Goal: Task Accomplishment & Management: Use online tool/utility

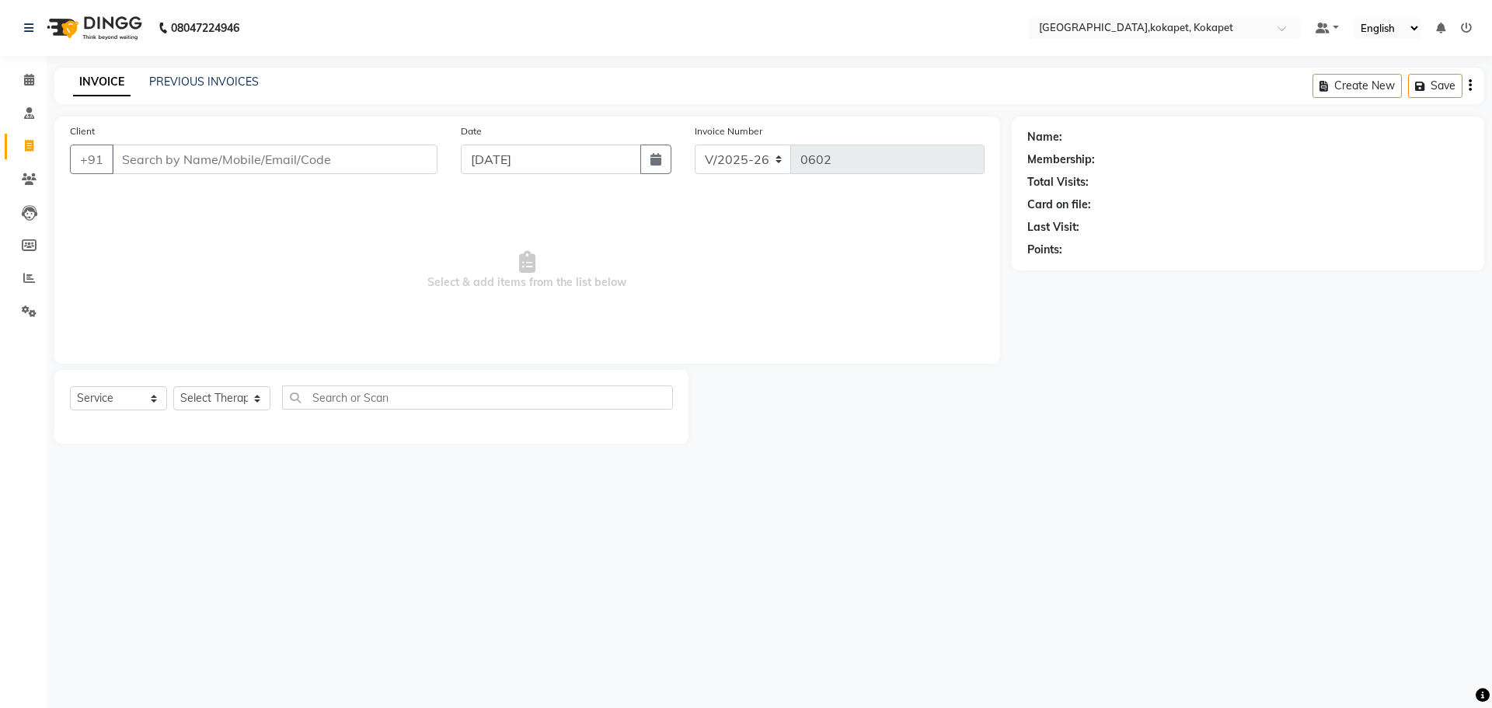
select select "5849"
select select "service"
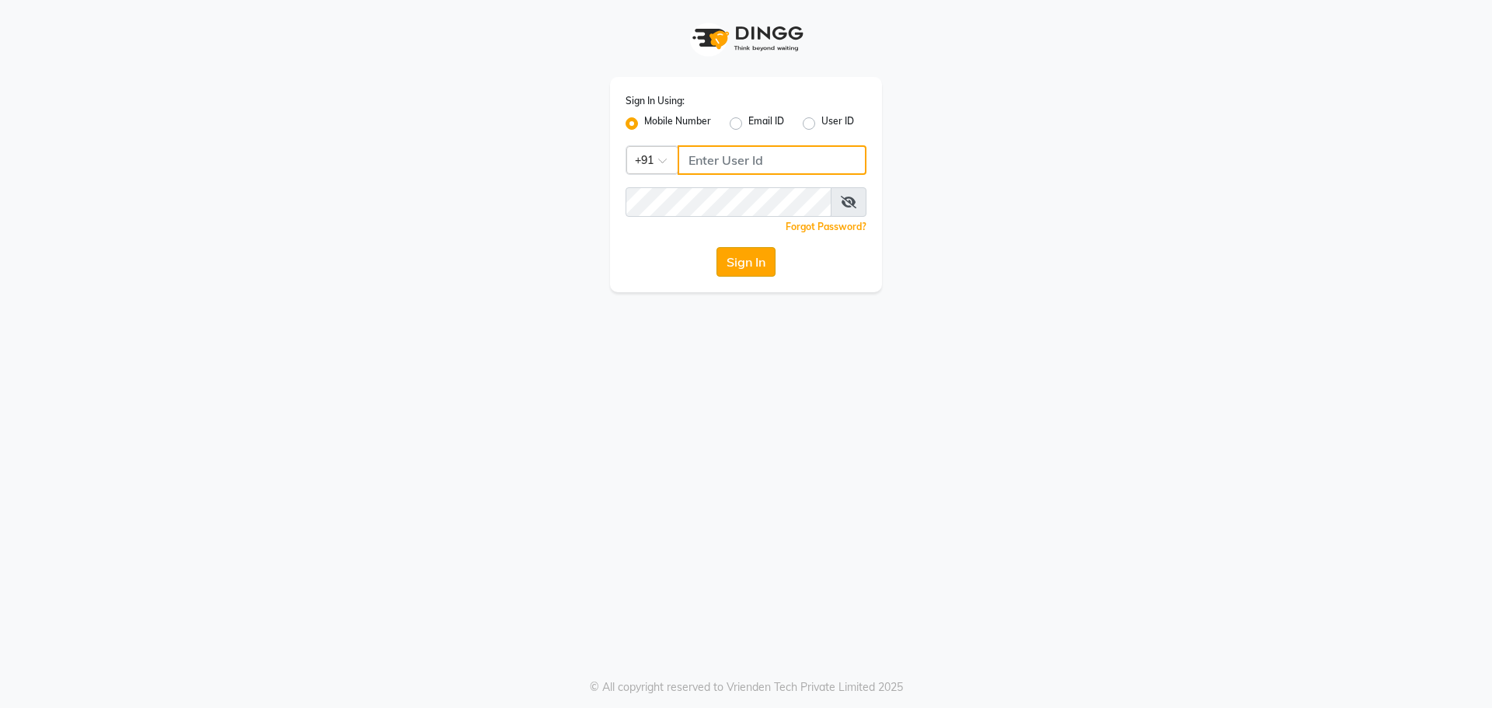
type input "7097097977"
click at [757, 261] on button "Sign In" at bounding box center [745, 262] width 59 height 30
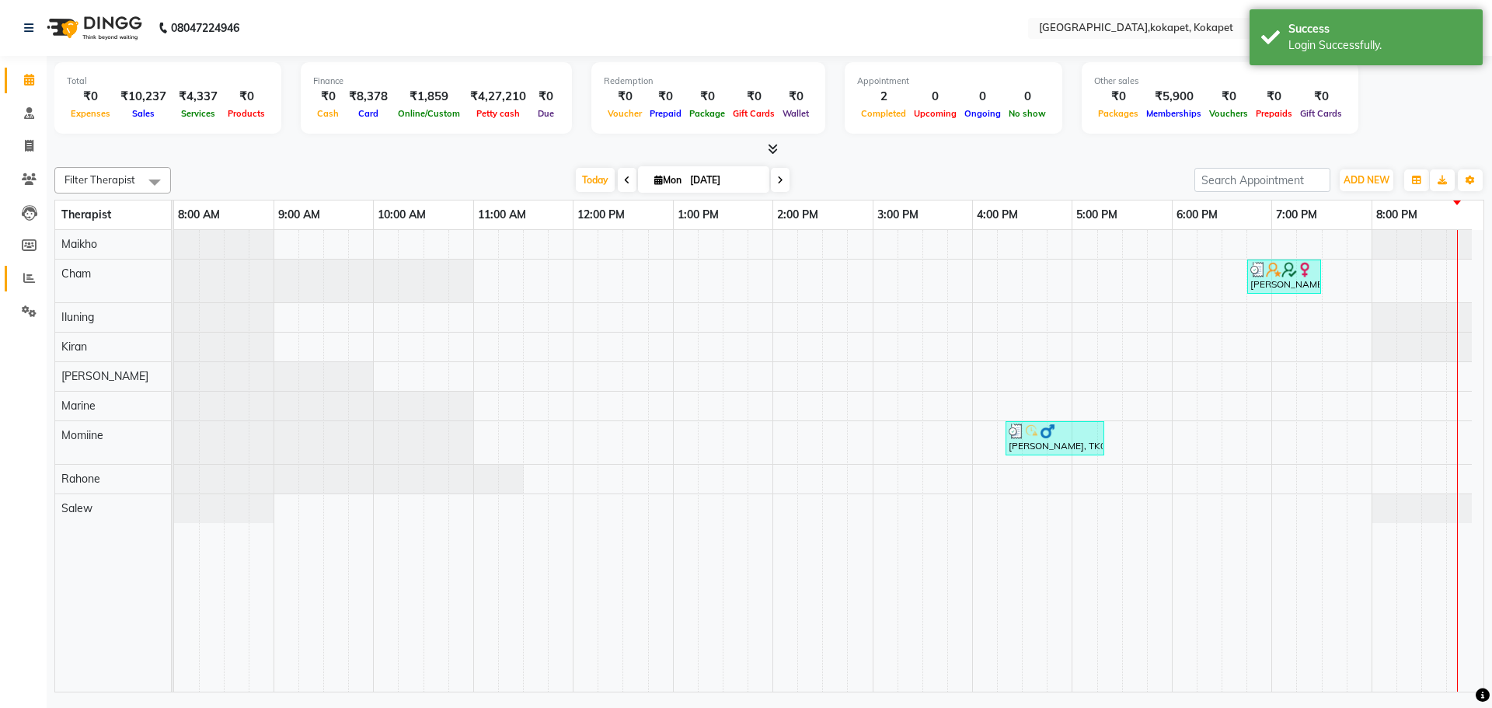
click at [32, 267] on link "Reports" at bounding box center [23, 279] width 37 height 26
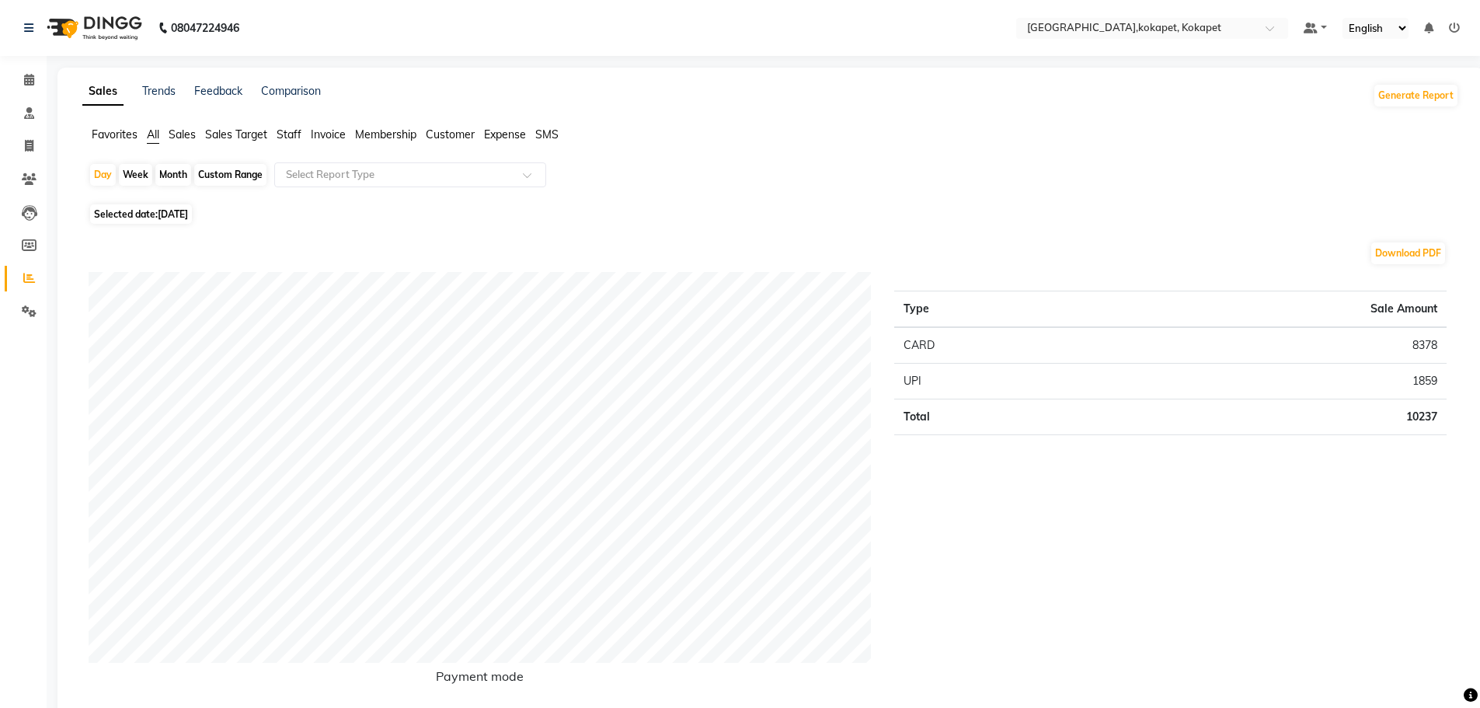
drag, startPoint x: 186, startPoint y: 140, endPoint x: 181, endPoint y: 121, distance: 19.2
click at [185, 132] on span "Sales" at bounding box center [182, 134] width 27 height 14
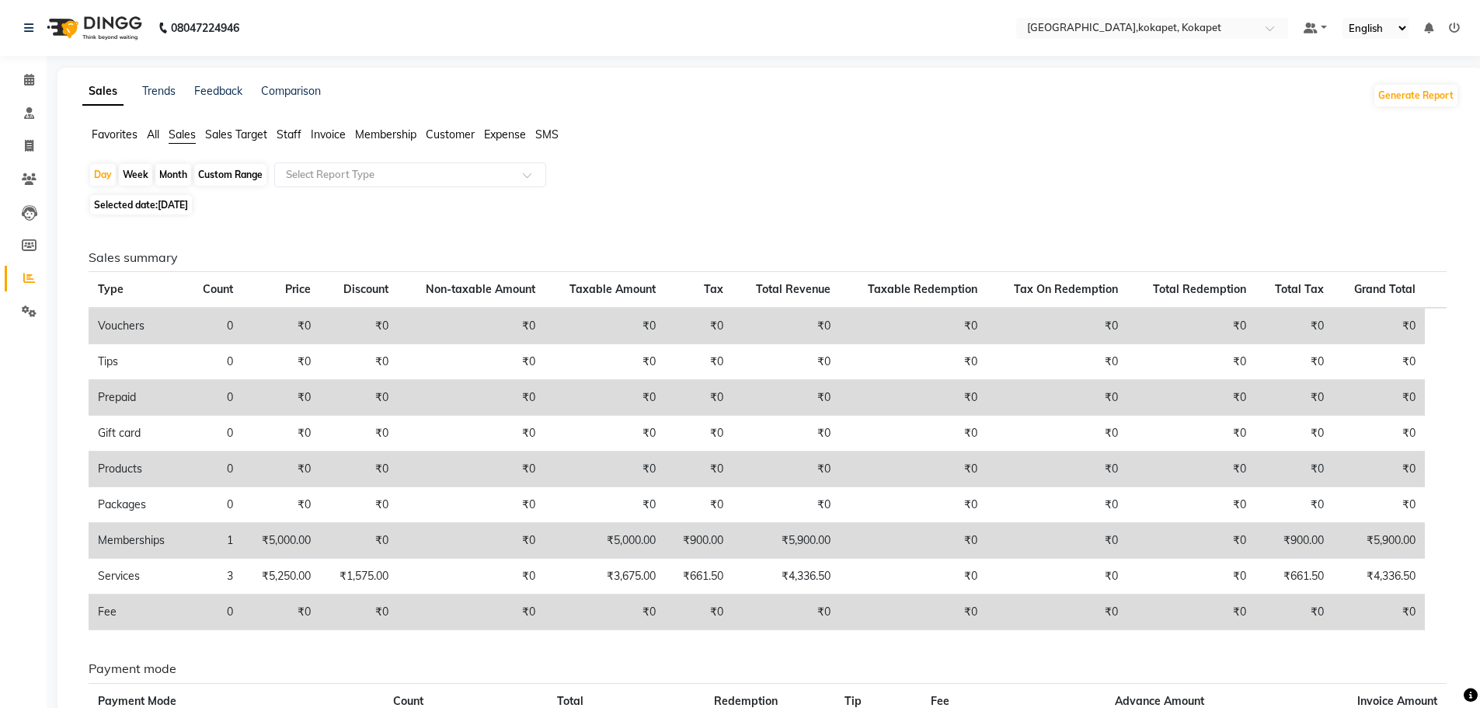
click at [287, 132] on span "Staff" at bounding box center [289, 134] width 25 height 14
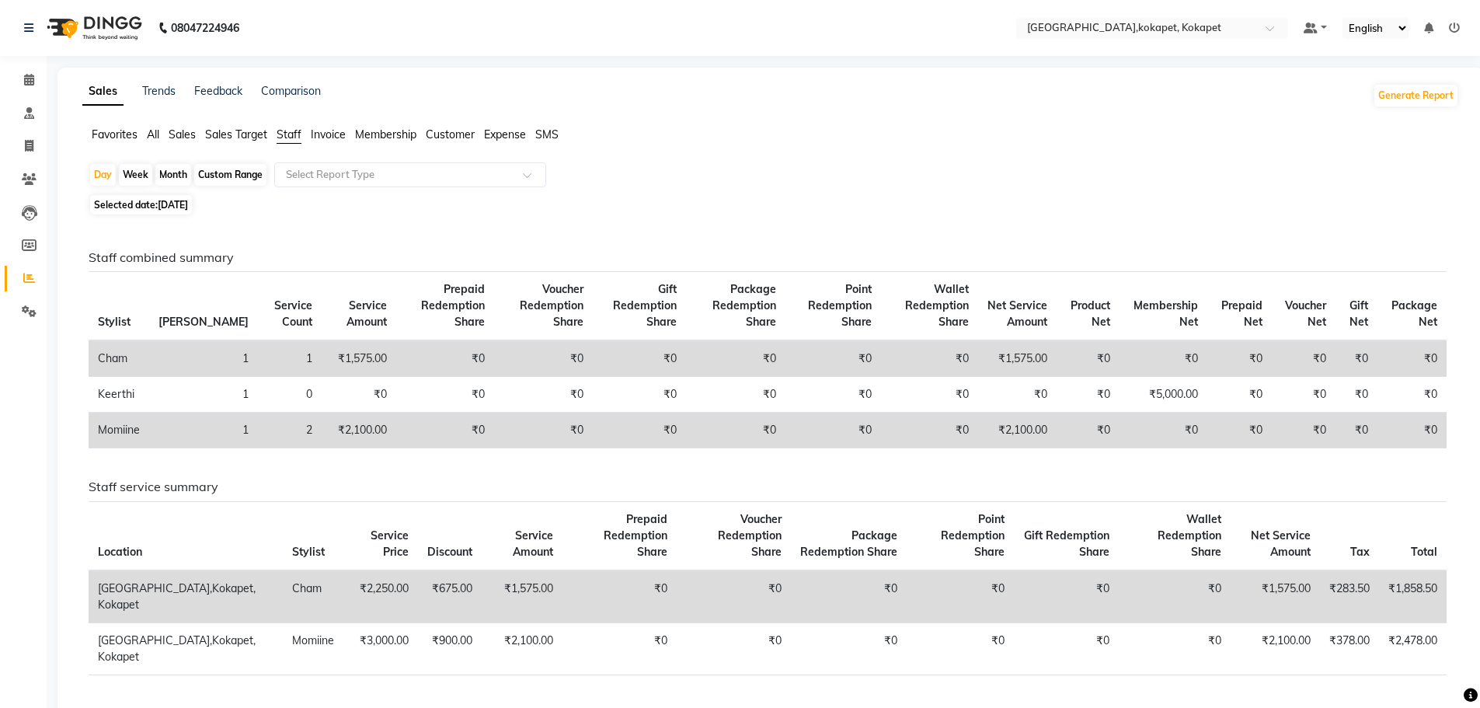
click at [171, 171] on div "Month" at bounding box center [173, 175] width 36 height 22
select select "9"
select select "2025"
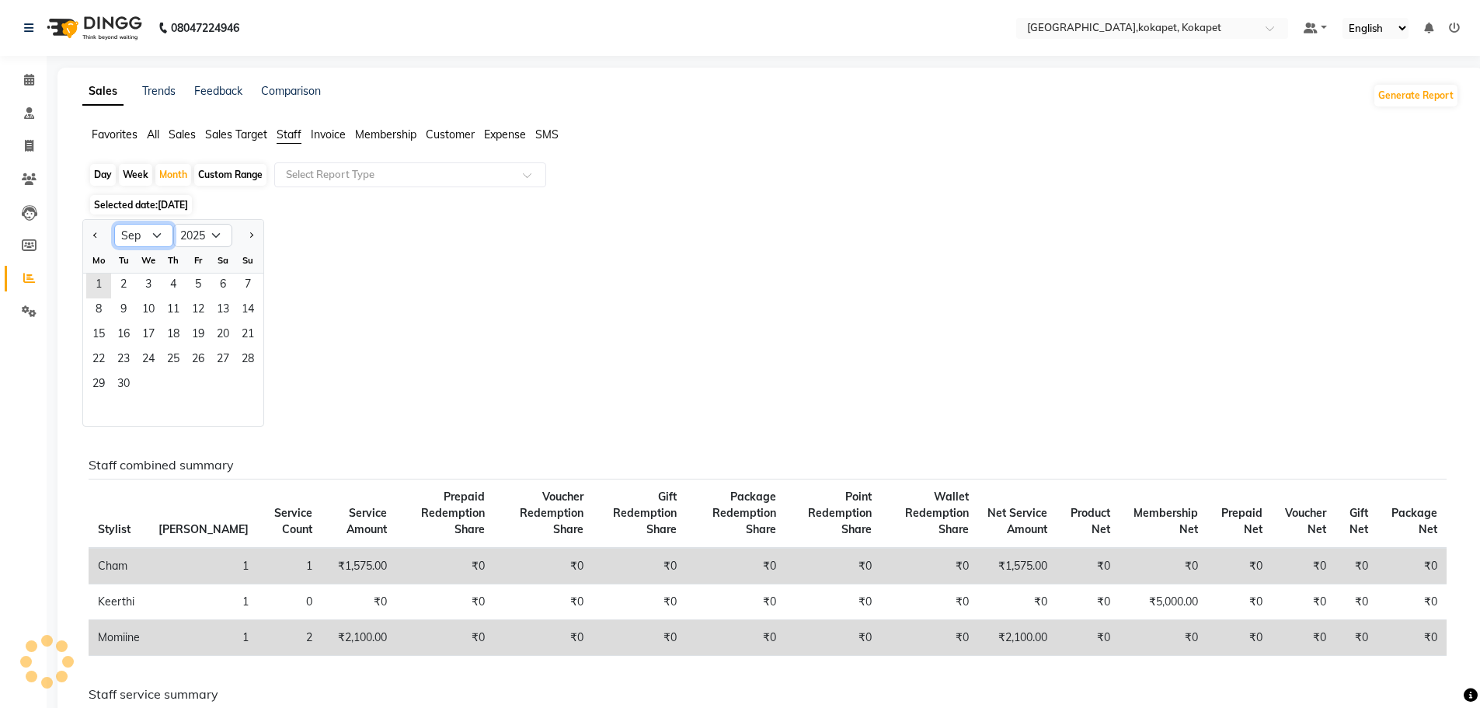
click at [148, 235] on select "Jan Feb Mar Apr May Jun Jul Aug Sep Oct Nov Dec" at bounding box center [143, 235] width 59 height 23
select select "8"
click at [114, 224] on select "Jan Feb Mar Apr May Jun Jul Aug Sep Oct Nov Dec" at bounding box center [143, 235] width 59 height 23
click at [243, 387] on span "31" at bounding box center [247, 385] width 25 height 25
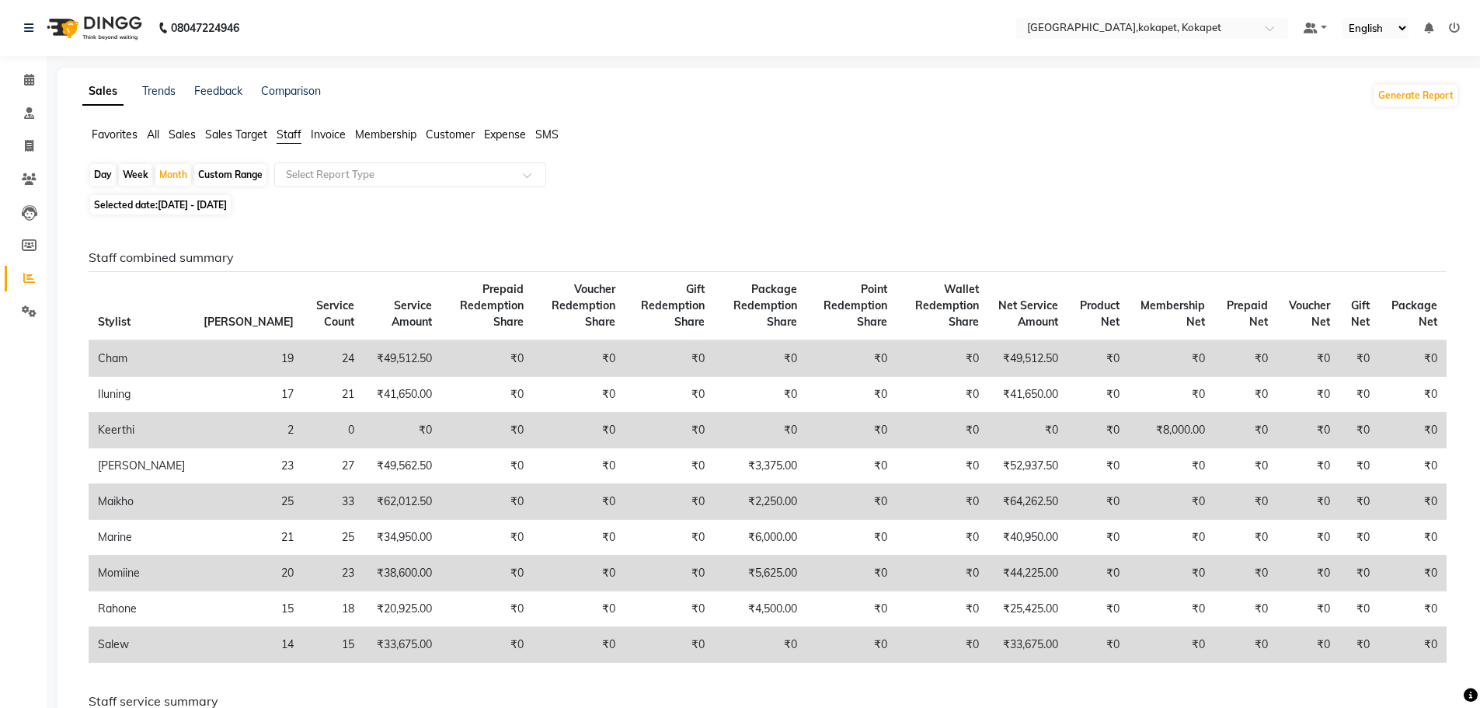
click at [155, 138] on span "All" at bounding box center [153, 134] width 12 height 14
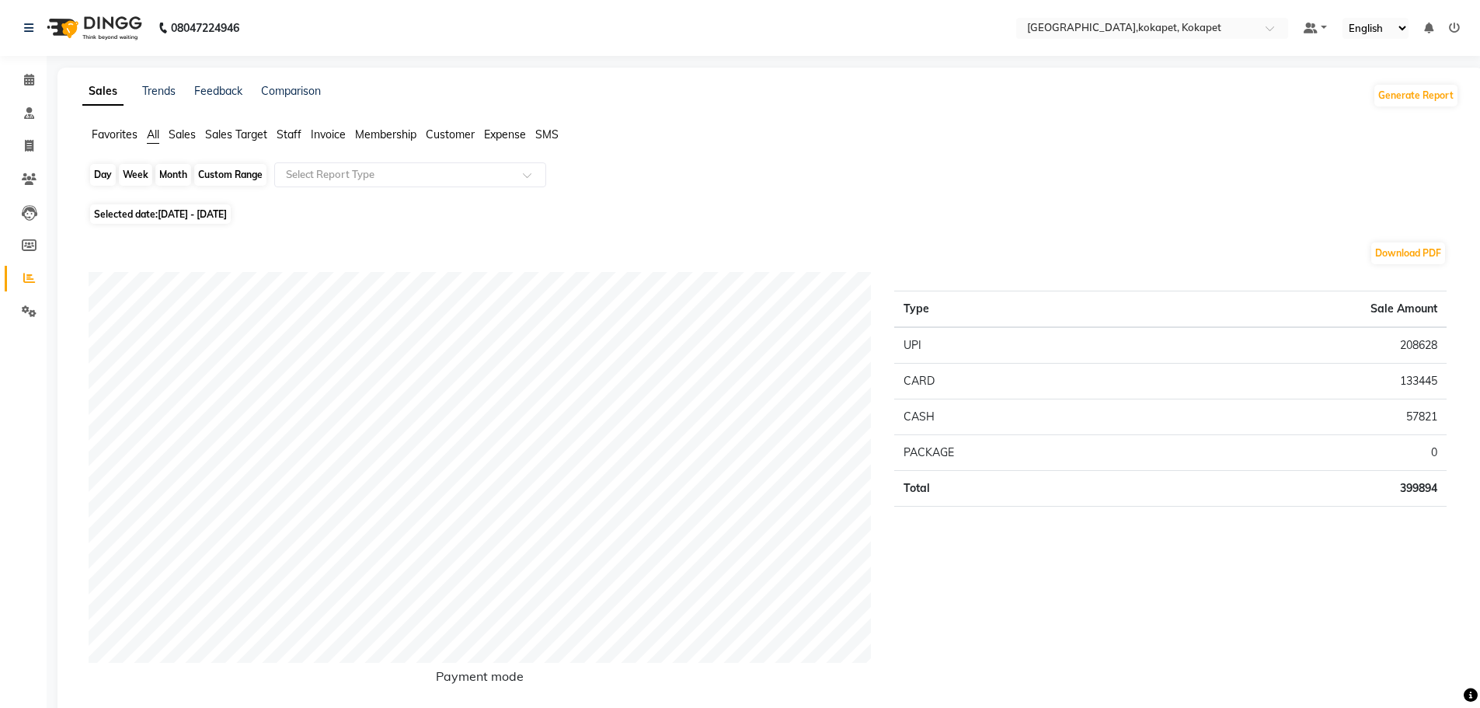
click at [165, 176] on div "Month" at bounding box center [173, 175] width 36 height 22
select select "8"
select select "2025"
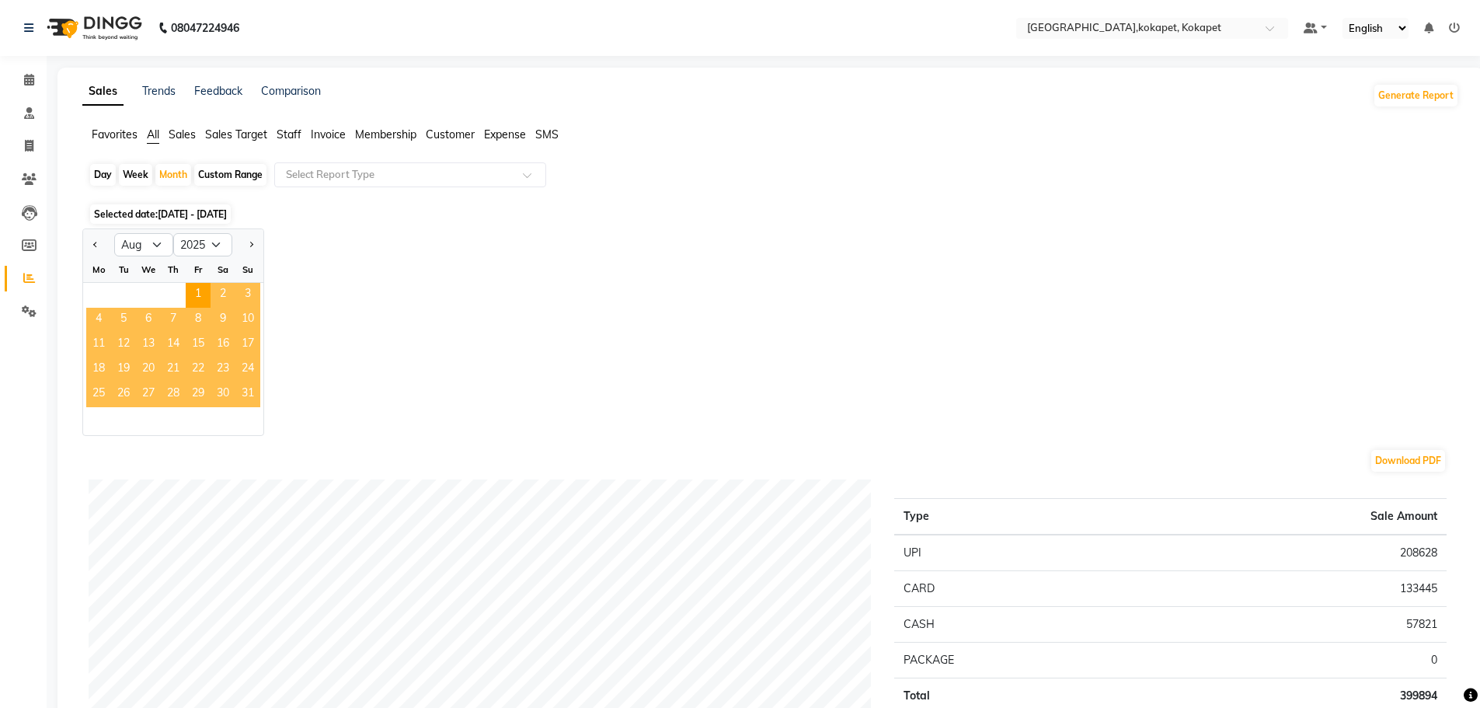
click at [240, 390] on span "31" at bounding box center [247, 394] width 25 height 25
